Goal: Communication & Community: Connect with others

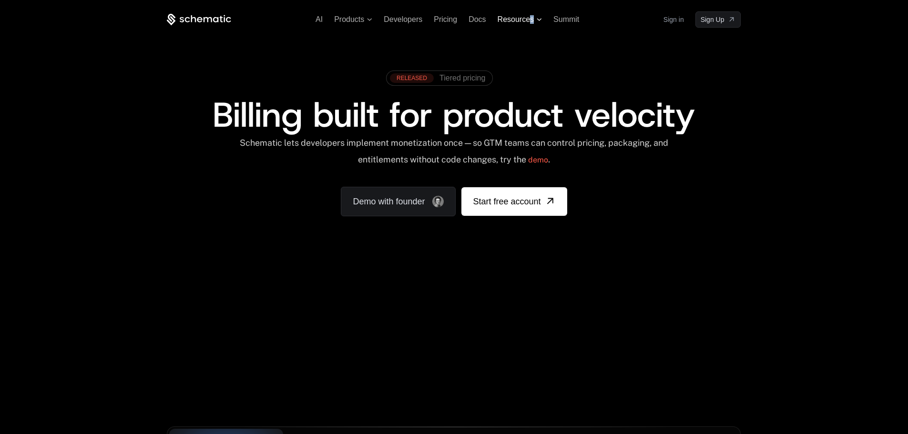
click at [533, 23] on span "Resources" at bounding box center [515, 19] width 36 height 9
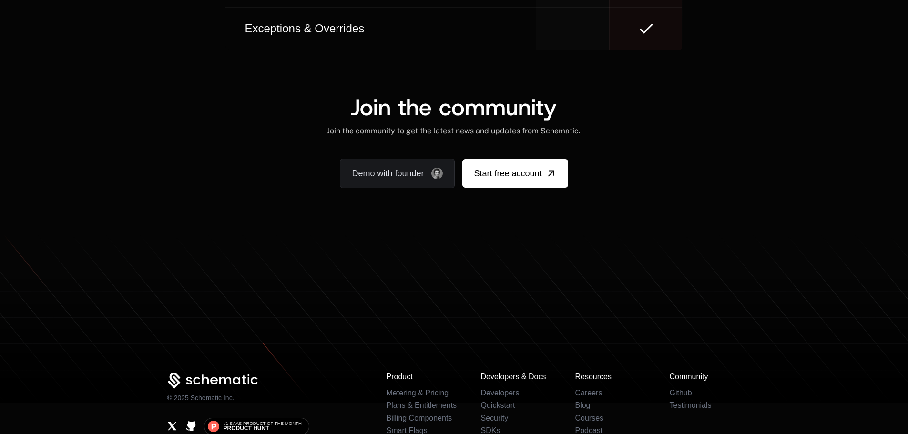
scroll to position [5881, 0]
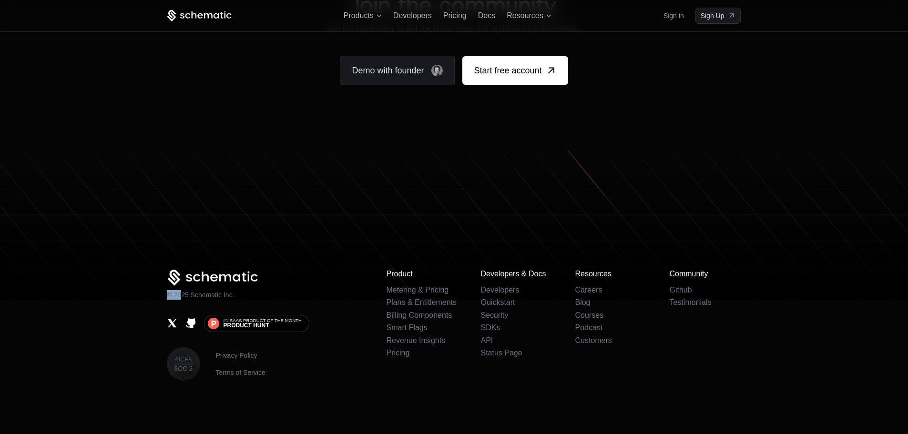
drag, startPoint x: 251, startPoint y: 286, endPoint x: 181, endPoint y: 299, distance: 71.7
click at [180, 299] on div "© 2025 Schematic Inc." at bounding box center [269, 285] width 204 height 30
click at [182, 300] on div "© 2025 Schematic Inc. #1 SaaS Product of the Month Product [PERSON_NAME] Privac…" at bounding box center [269, 325] width 204 height 111
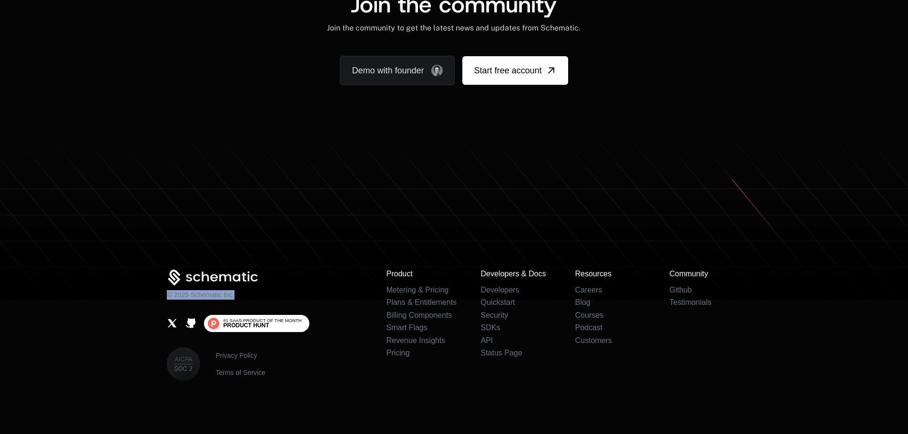
scroll to position [5902, 0]
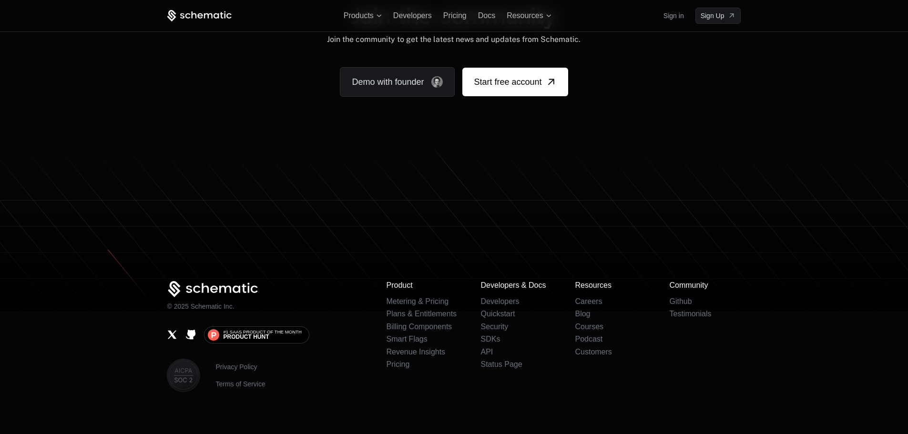
click at [298, 304] on div "© 2025 Schematic Inc. #1 SaaS Product of the Month Product [PERSON_NAME] Privac…" at bounding box center [269, 336] width 204 height 111
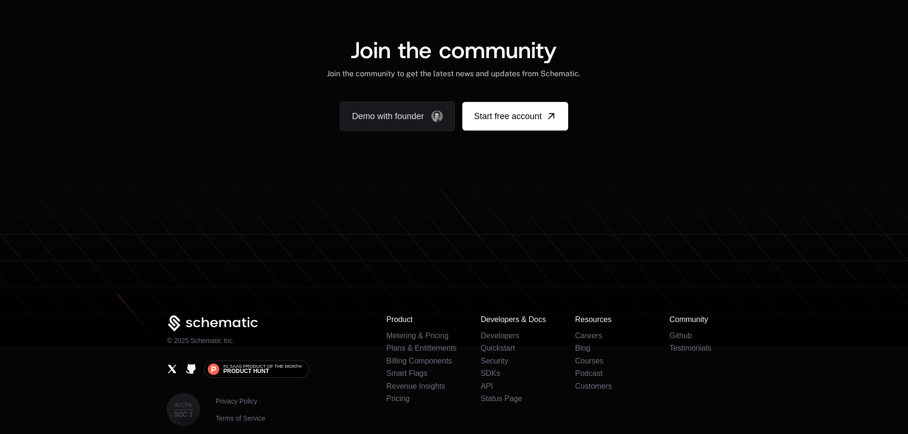
scroll to position [5814, 0]
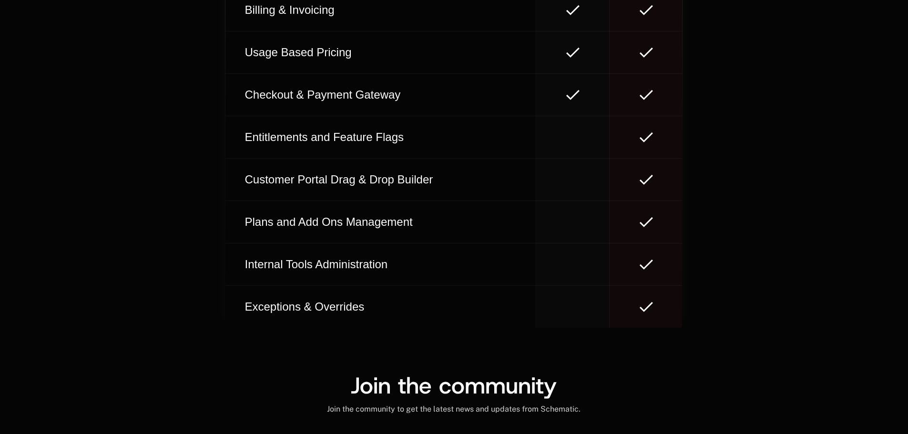
scroll to position [5738, 0]
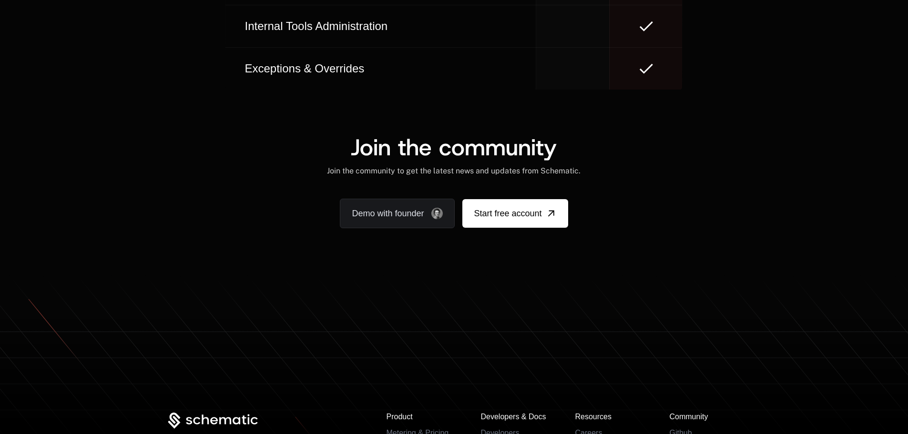
click at [582, 152] on div "Join the community Join the community to get the latest news and updates from S…" at bounding box center [454, 156] width 574 height 40
click at [592, 152] on div "Join the community Join the community to get the latest news and updates from S…" at bounding box center [454, 156] width 574 height 40
